Goal: Information Seeking & Learning: Find specific page/section

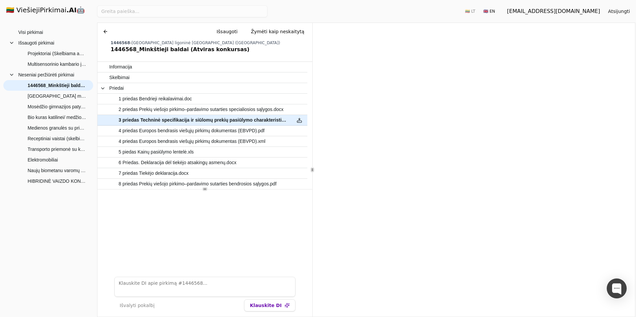
click at [49, 10] on h1 "🇱🇹 ViešiejiPirkimai .AI 🤖" at bounding box center [48, 10] width 95 height 21
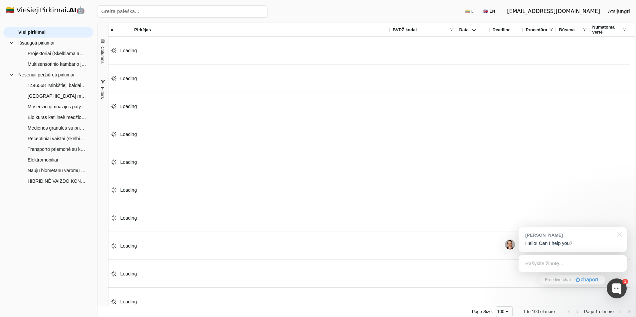
click at [144, 13] on input "search" at bounding box center [182, 11] width 170 height 12
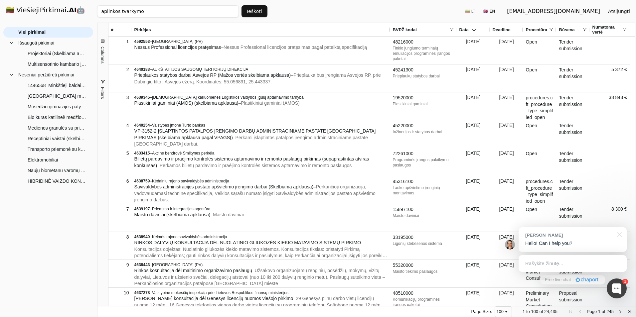
click button "Ieškoti" at bounding box center [254, 11] width 26 height 12
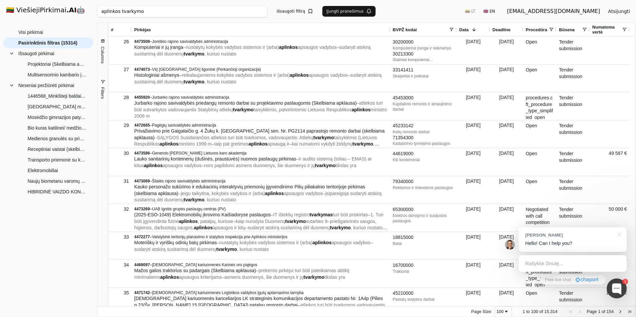
drag, startPoint x: 146, startPoint y: 11, endPoint x: 97, endPoint y: 15, distance: 49.7
click at [97, 15] on div "🇱🇹 ViešiejiPirkimai .AI 🤖 giraitukas@gmail.com Atsijungti Group Visi pirkimai N…" at bounding box center [318, 158] width 636 height 317
type input "užteršto"
click button "Ieškoti" at bounding box center [254, 11] width 26 height 12
